Goal: Check status: Check status

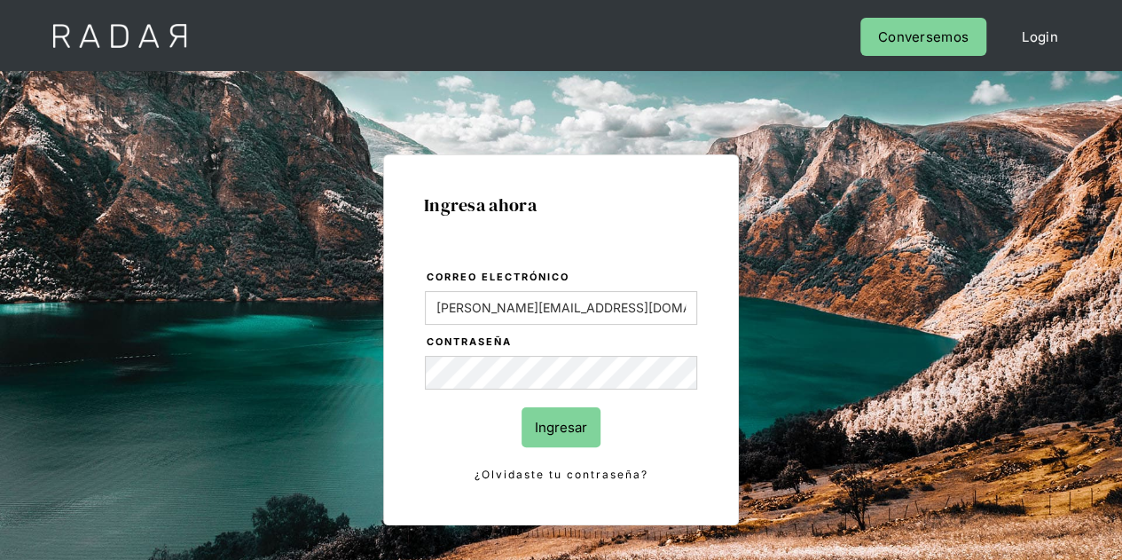
click at [553, 428] on input "Ingresar" at bounding box center [560, 427] width 79 height 40
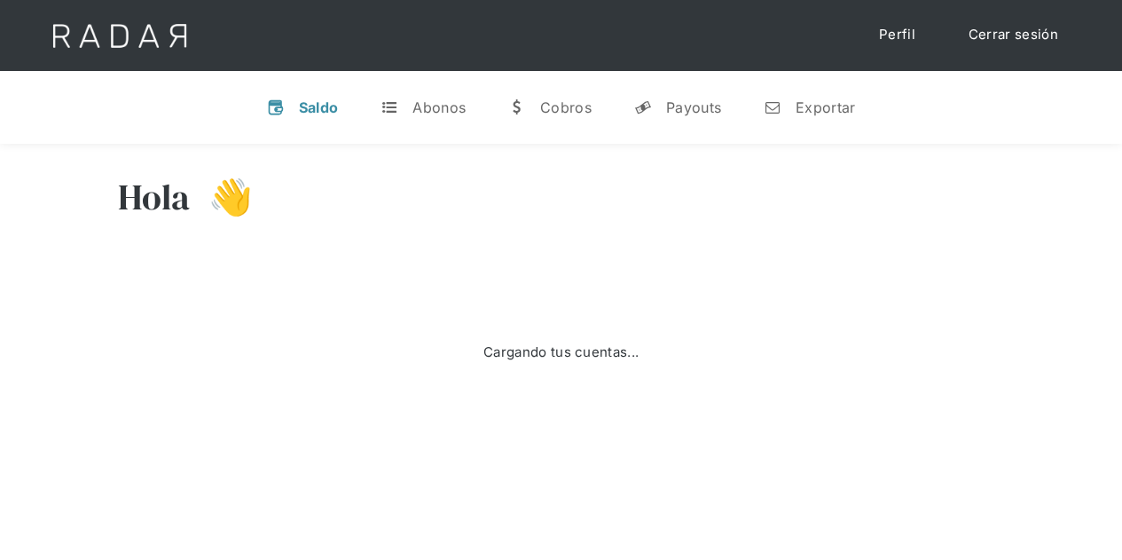
select select "prontopaga"
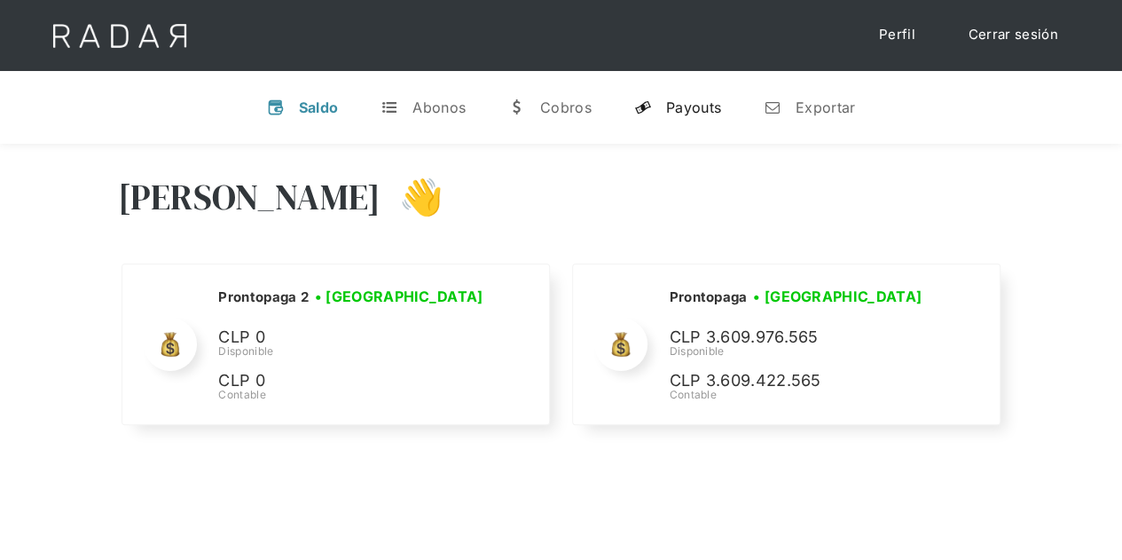
click at [697, 104] on div "Payouts" at bounding box center [693, 107] width 55 height 18
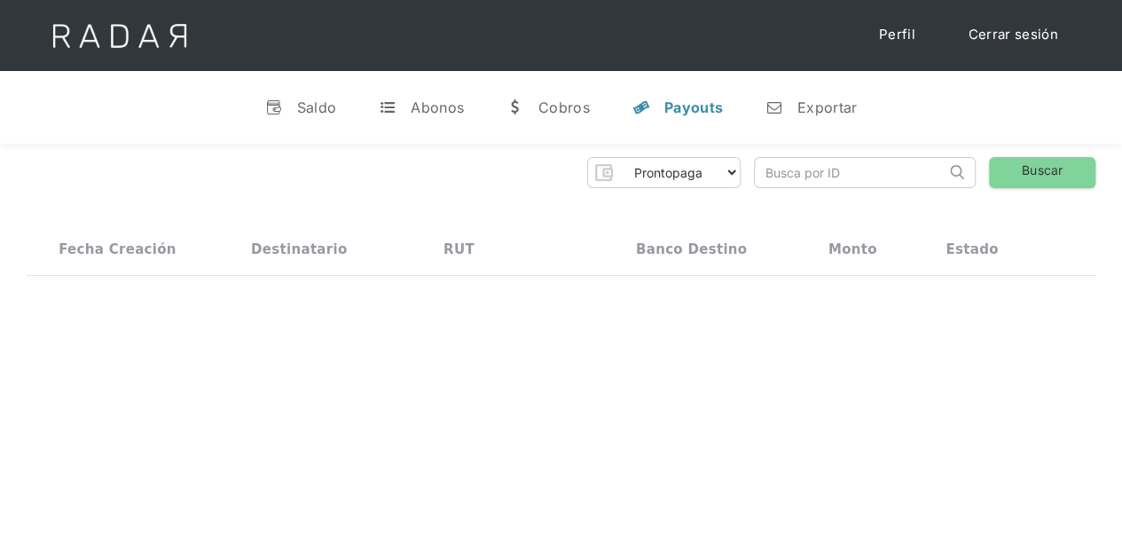
paste input "[PERSON_NAME].oyarce"
type input "[PERSON_NAME].oyarce"
click at [782, 171] on input "[PERSON_NAME].oyarce" at bounding box center [850, 172] width 191 height 29
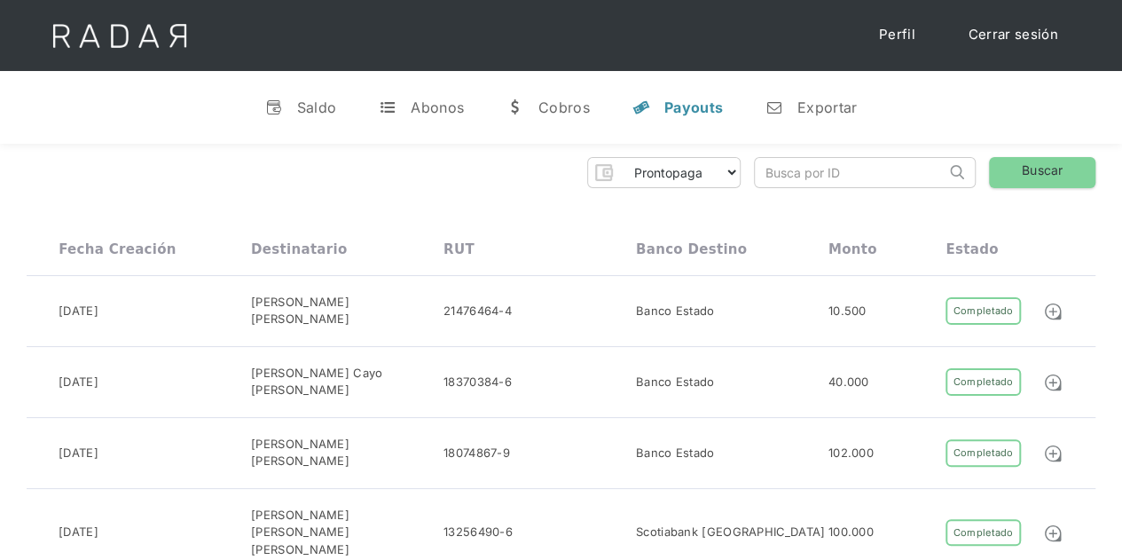
click at [814, 176] on input "search" at bounding box center [850, 172] width 191 height 29
paste input "c374962f-c4e6-4743-a3a6-4a546c7e6aa9"
type input "c374962f-c4e6-4743-a3a6-4a546c7e6aa9"
click at [1057, 176] on link "Buscar" at bounding box center [1042, 172] width 106 height 31
